Goal: Book appointment/travel/reservation

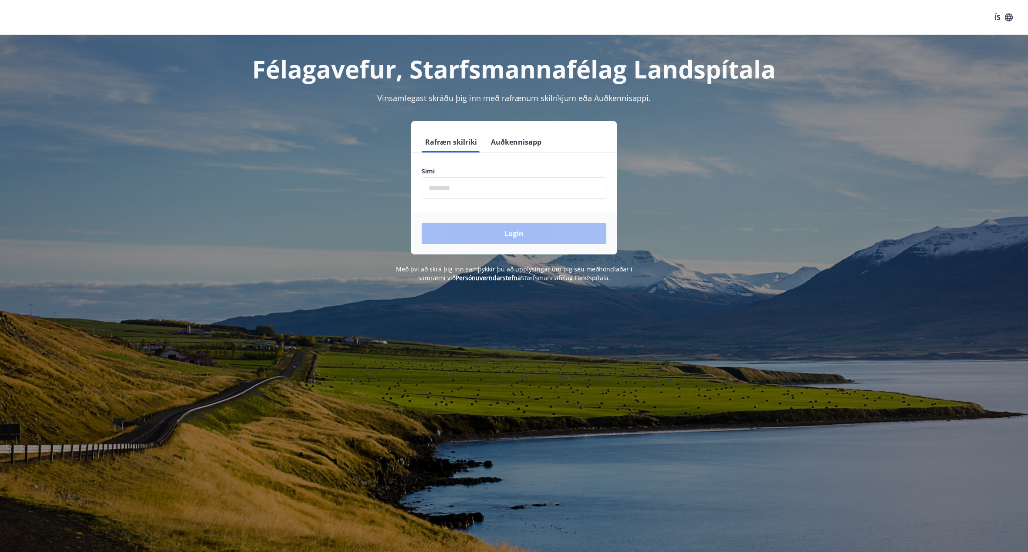
click at [505, 187] on input "phone" at bounding box center [514, 187] width 185 height 21
type input "********"
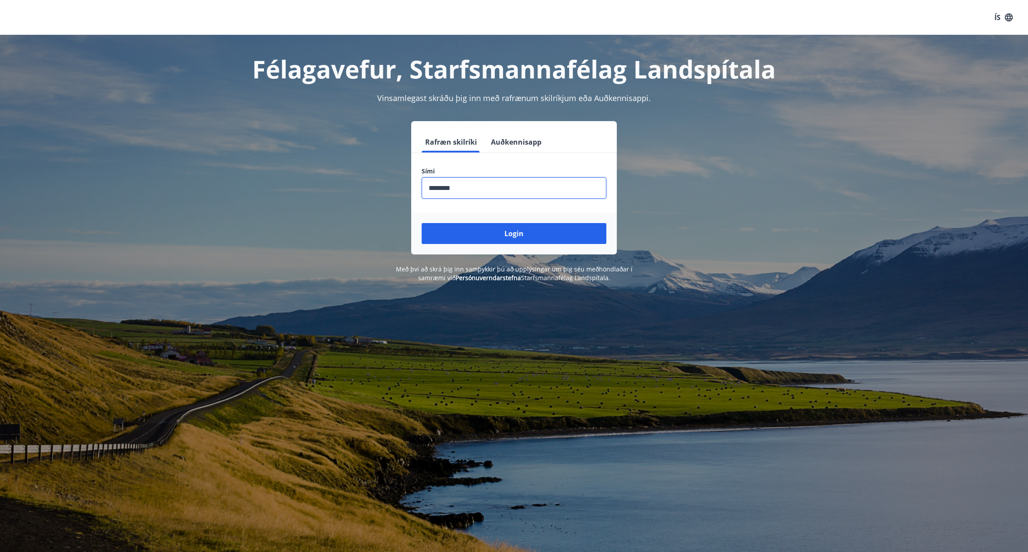
click at [422, 223] on button "Login" at bounding box center [514, 233] width 185 height 21
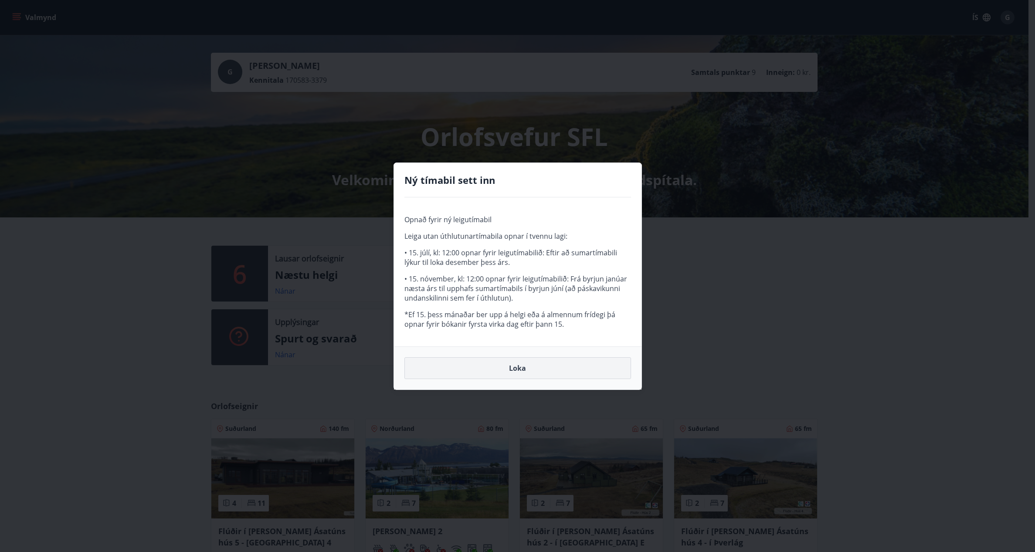
click at [539, 372] on button "Loka" at bounding box center [517, 368] width 227 height 22
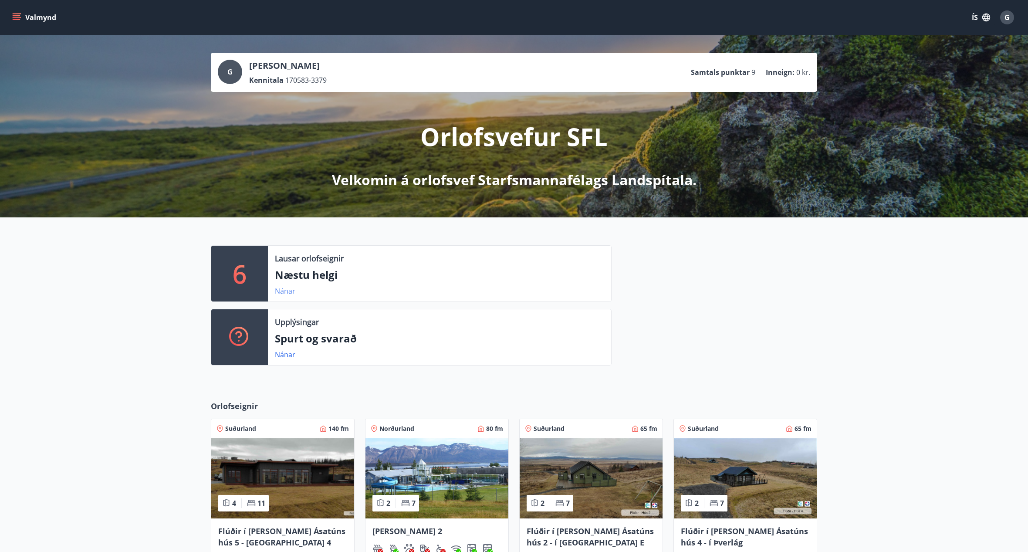
click at [286, 295] on link "Nánar" at bounding box center [285, 291] width 20 height 10
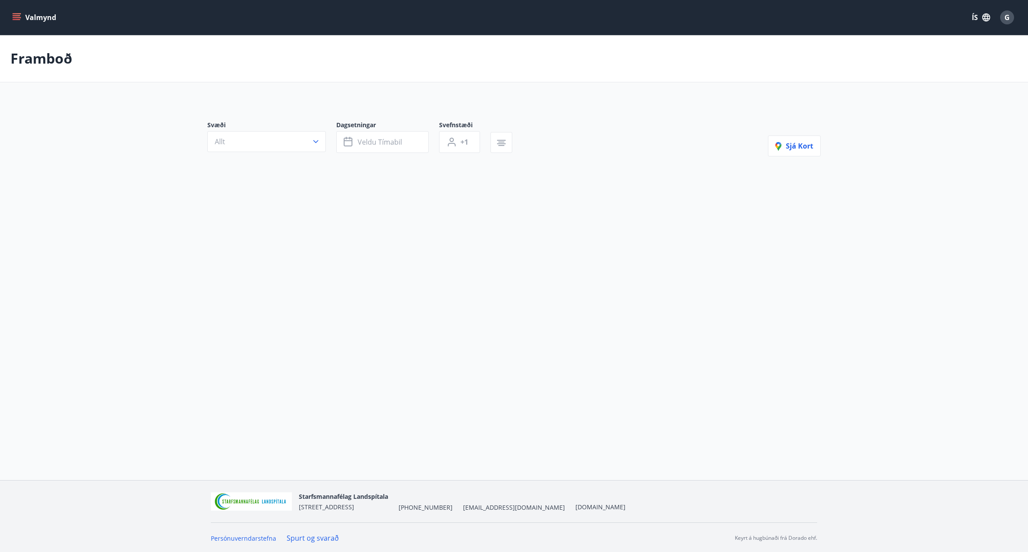
type input "*"
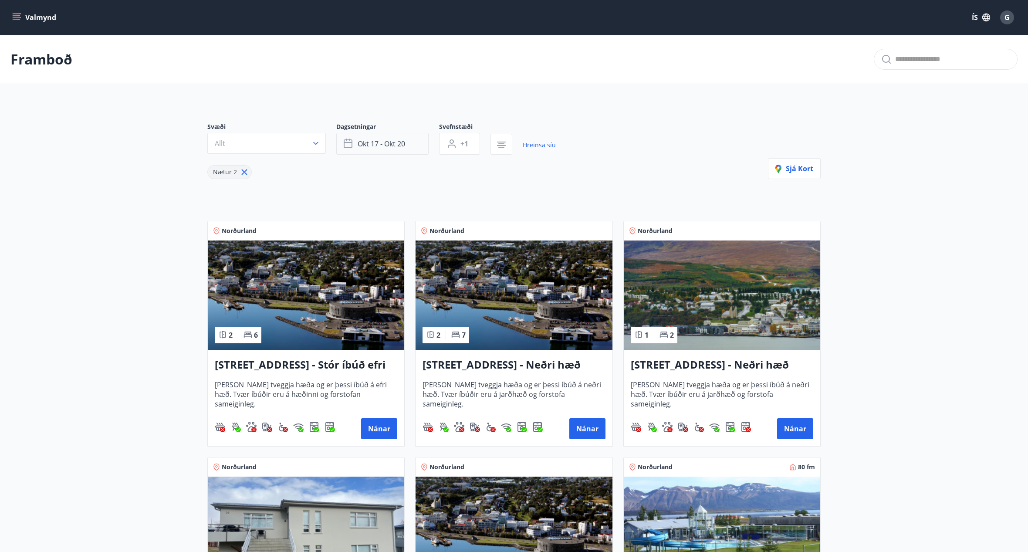
click at [417, 141] on button "okt 17 - okt 20" at bounding box center [382, 144] width 92 height 22
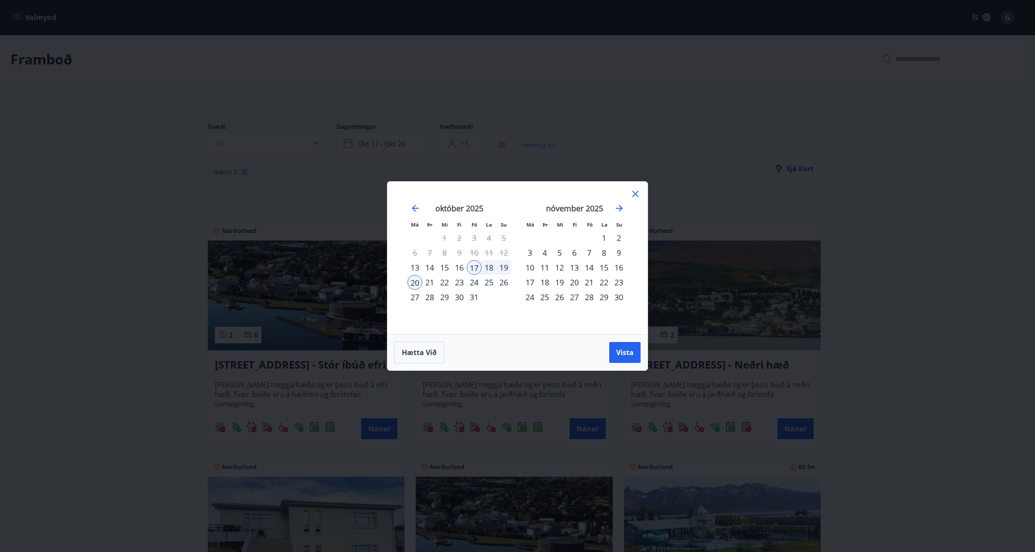
click at [471, 281] on div "24" at bounding box center [474, 282] width 15 height 15
click at [412, 295] on div "27" at bounding box center [414, 297] width 15 height 15
click at [640, 357] on button "Vista" at bounding box center [624, 352] width 31 height 21
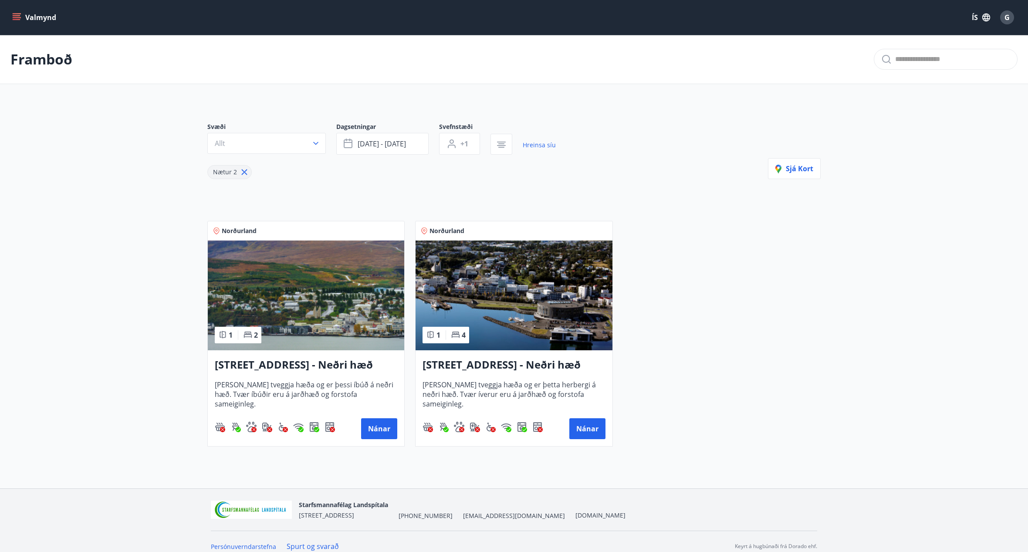
click at [309, 296] on img at bounding box center [306, 295] width 196 height 110
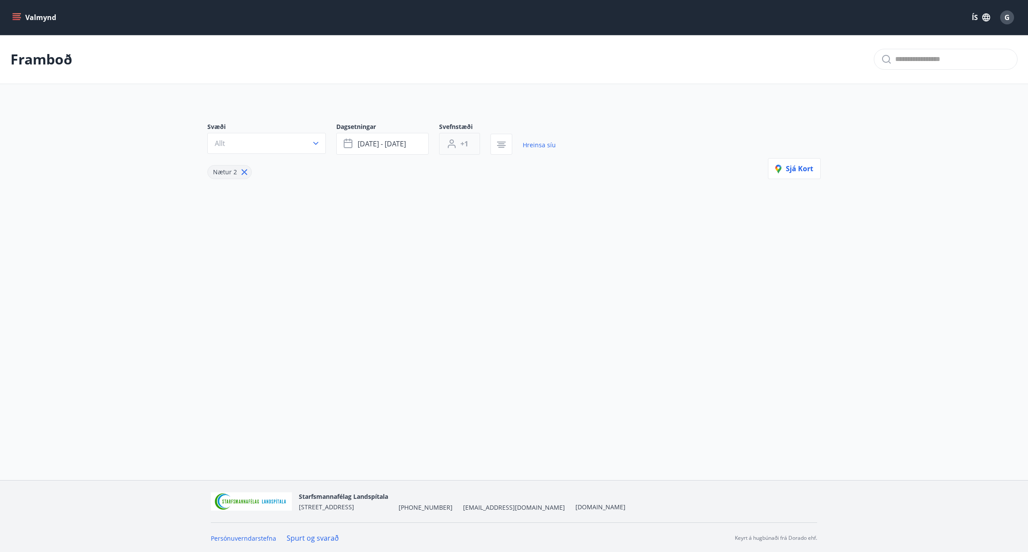
type input "*"
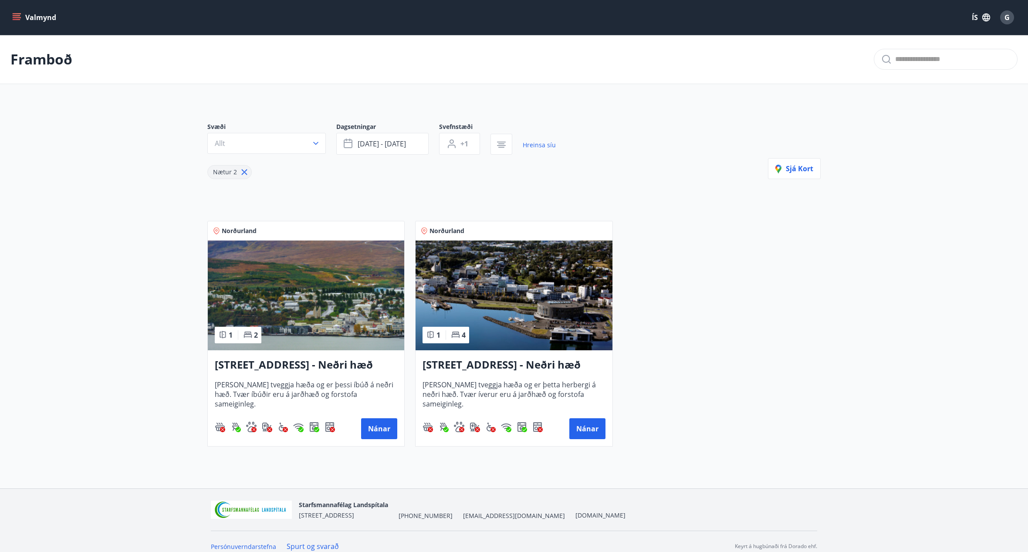
click at [463, 262] on img at bounding box center [514, 295] width 196 height 110
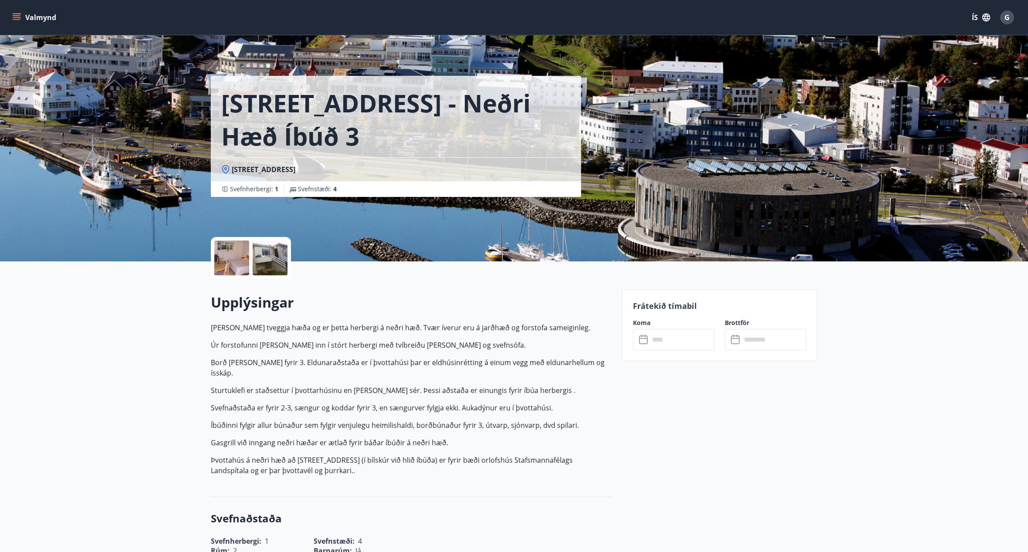
click at [289, 268] on div at bounding box center [251, 258] width 80 height 42
click at [273, 264] on div at bounding box center [270, 257] width 35 height 35
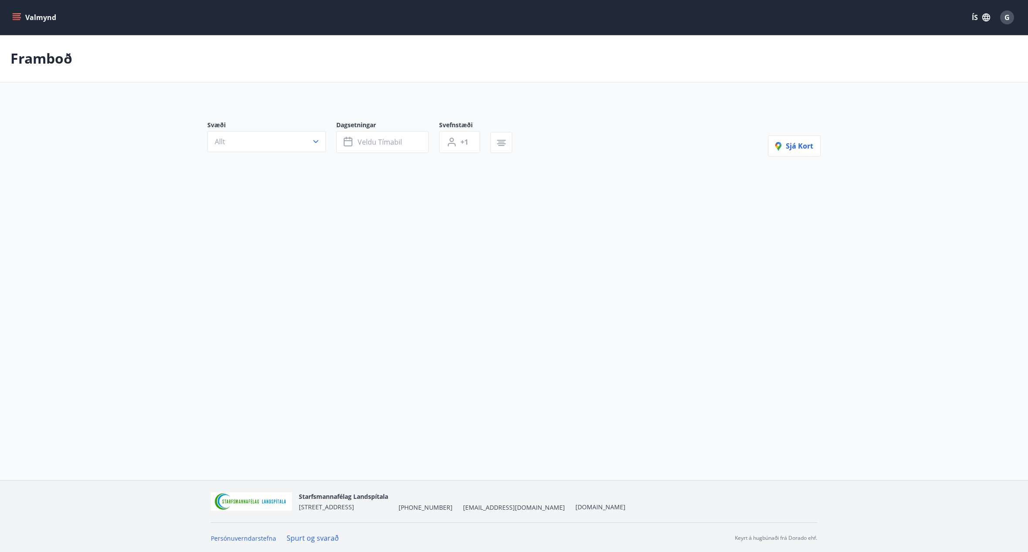
type input "*"
